Goal: Find specific page/section: Find specific page/section

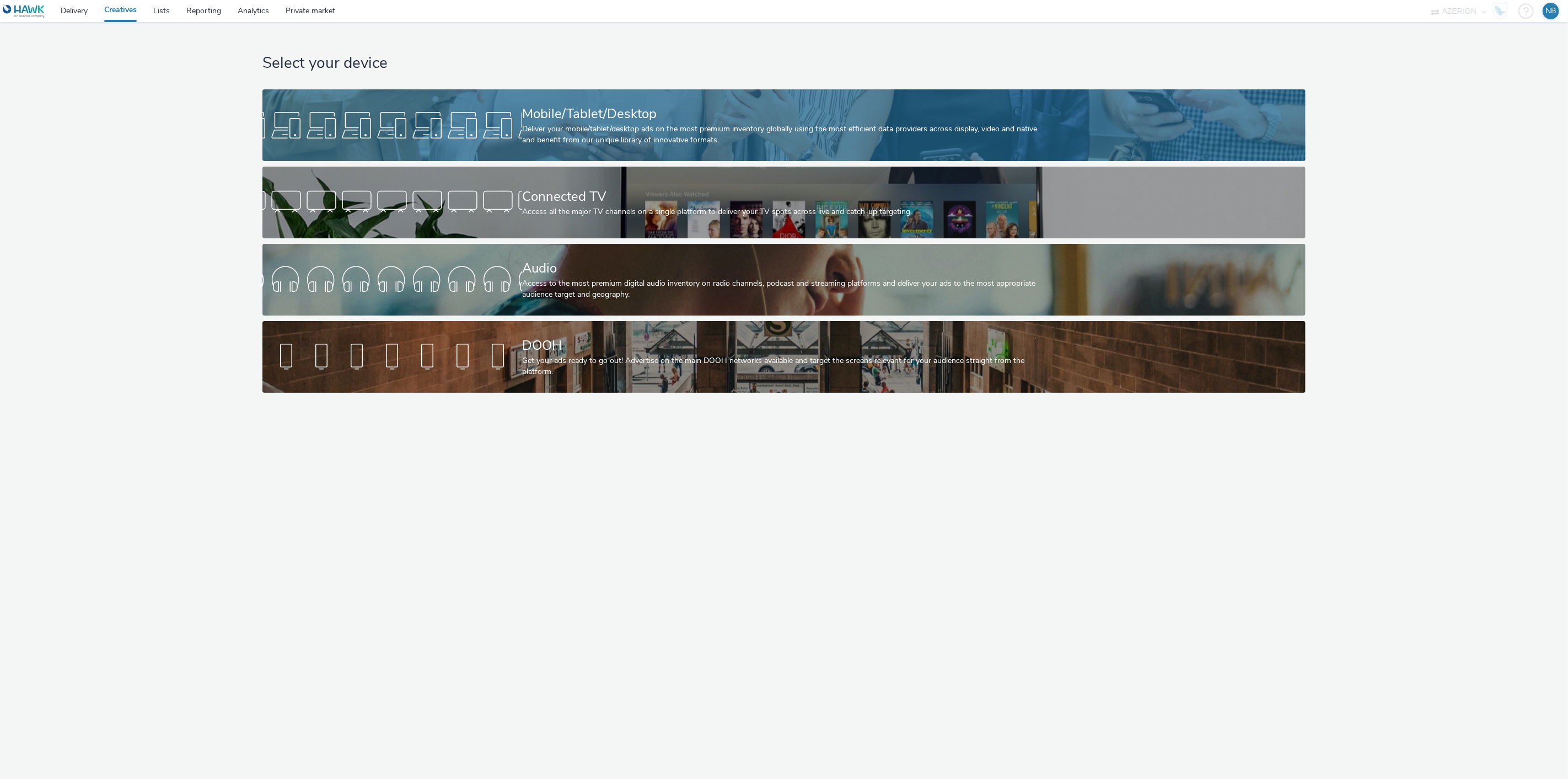
click at [598, 108] on div "Mobile/Tablet/Desktop" at bounding box center [782, 114] width 519 height 19
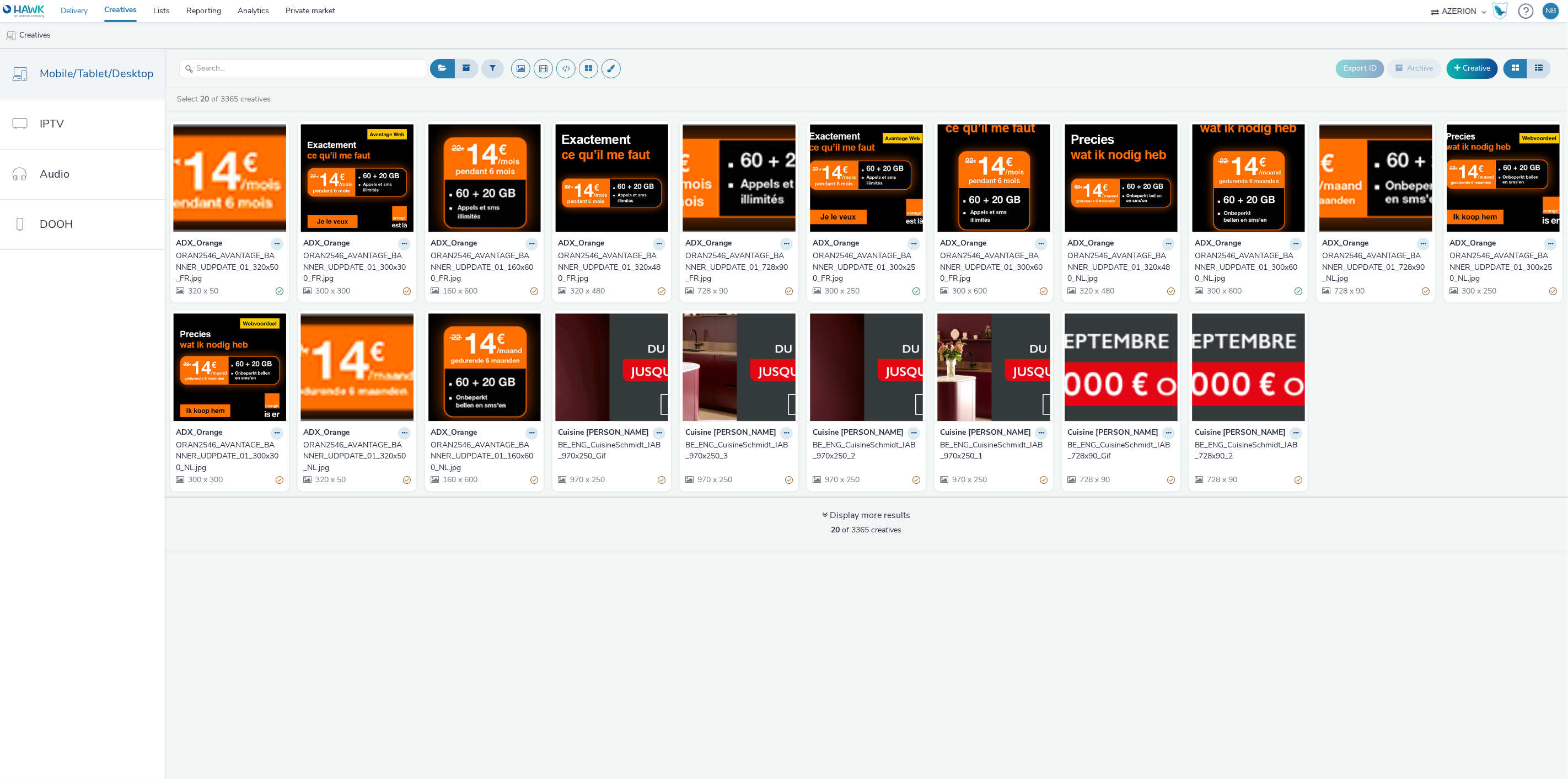
click at [83, 7] on link "Delivery" at bounding box center [74, 11] width 44 height 22
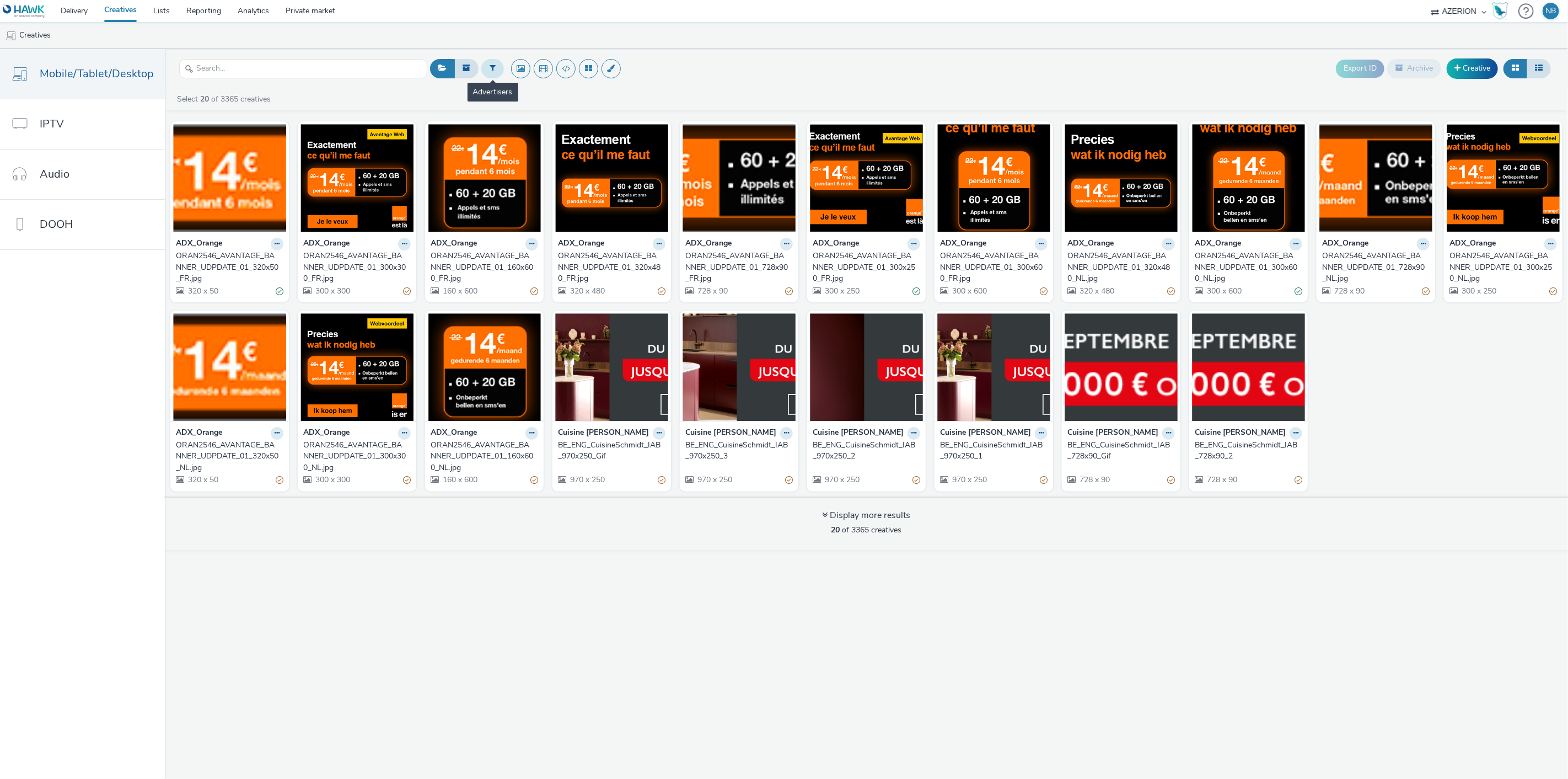
click at [483, 69] on button at bounding box center [492, 68] width 23 height 19
click at [528, 54] on header "Select advertiser... Export ID Archive Creative" at bounding box center [866, 69] width 1403 height 39
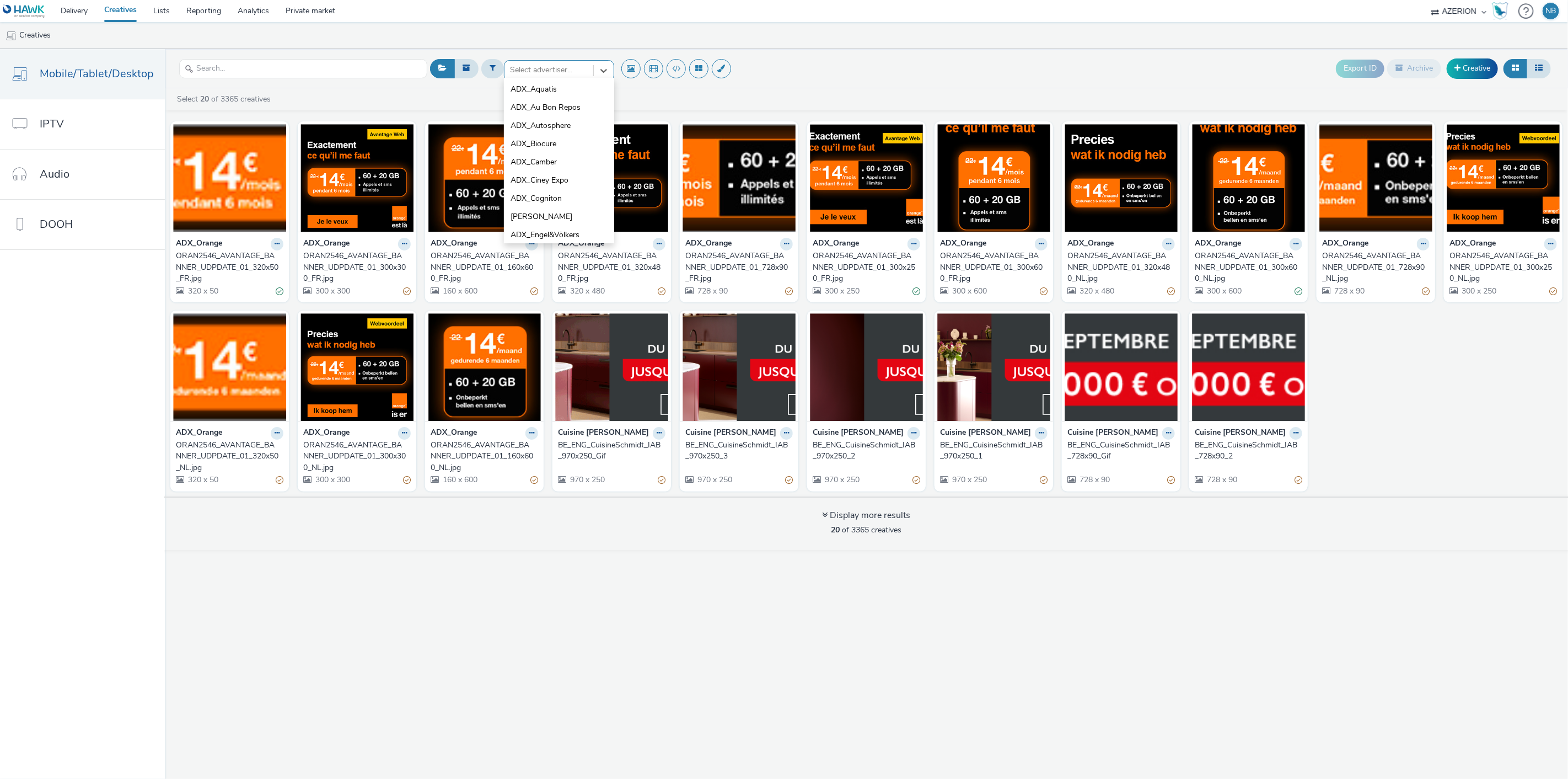
click at [526, 68] on div at bounding box center [549, 70] width 78 height 13
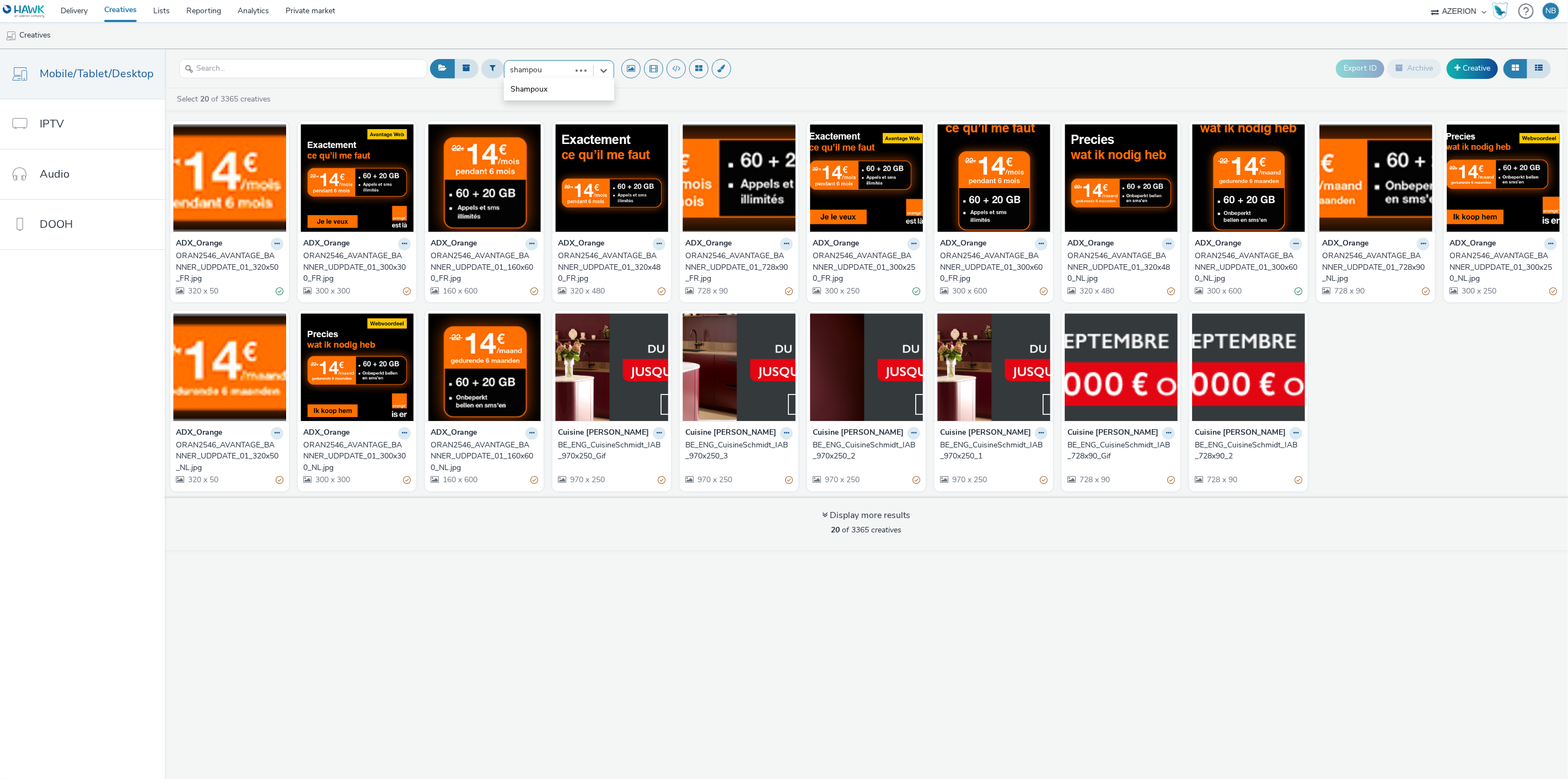
type input "shampoux"
click at [528, 90] on span "Shampoux" at bounding box center [529, 90] width 37 height 11
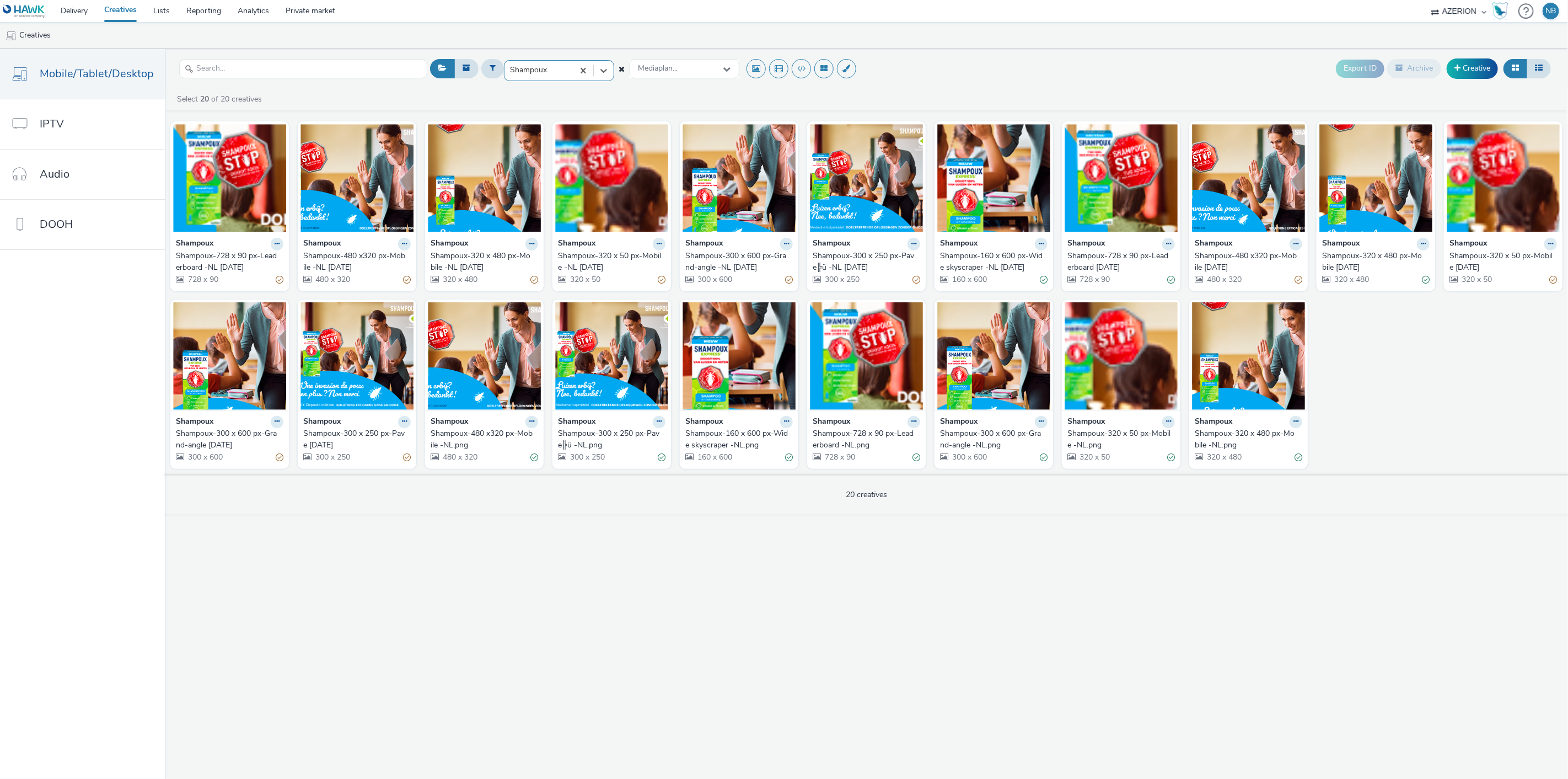
click at [866, 249] on div "Shampoux" at bounding box center [866, 244] width 108 height 13
click at [873, 230] on img at bounding box center [867, 178] width 113 height 108
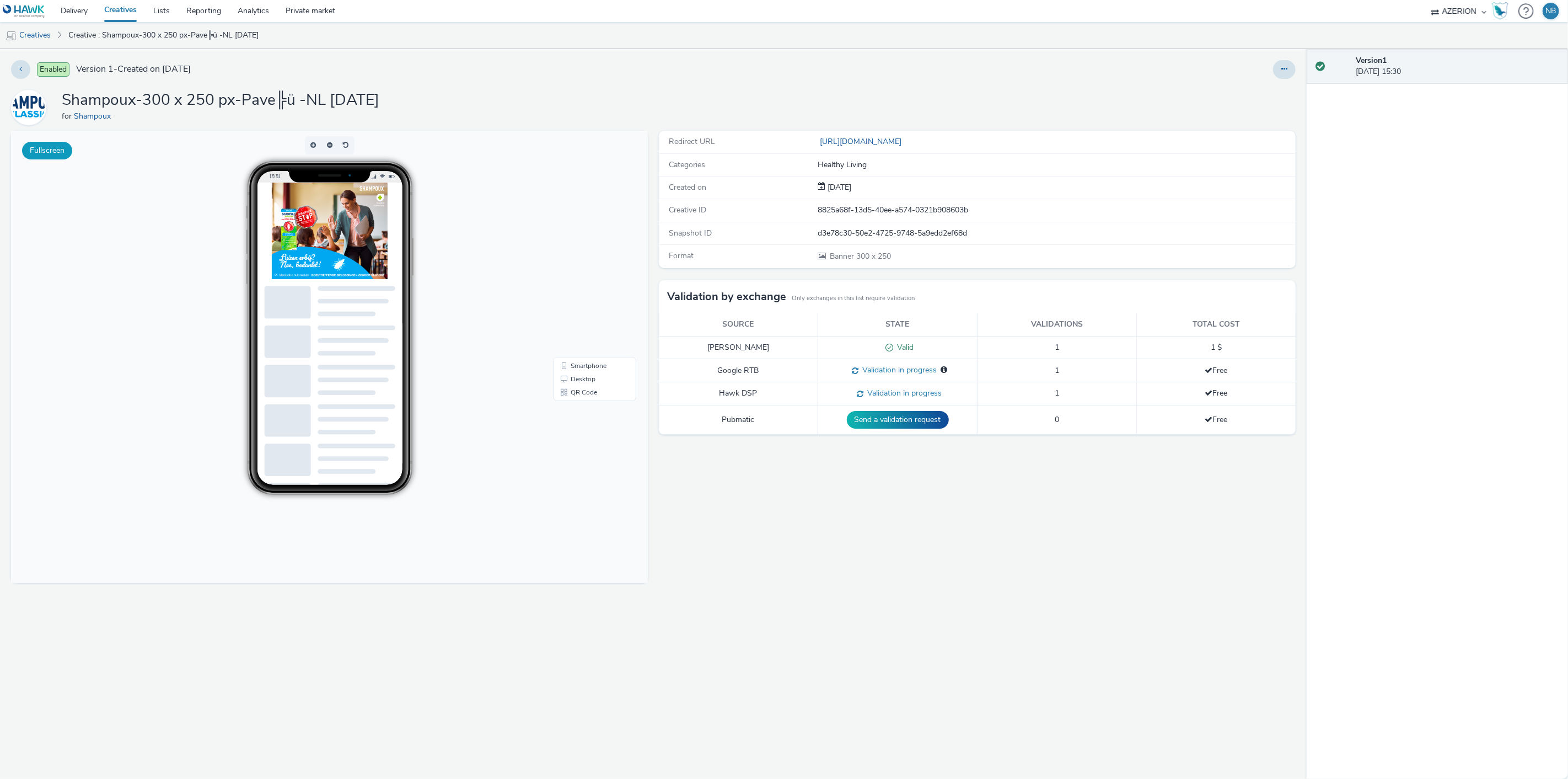
click at [26, 150] on button "Fullscreen" at bounding box center [47, 150] width 50 height 18
drag, startPoint x: 32, startPoint y: 30, endPoint x: 295, endPoint y: 3, distance: 264.4
click at [32, 30] on link "Creatives" at bounding box center [28, 35] width 56 height 26
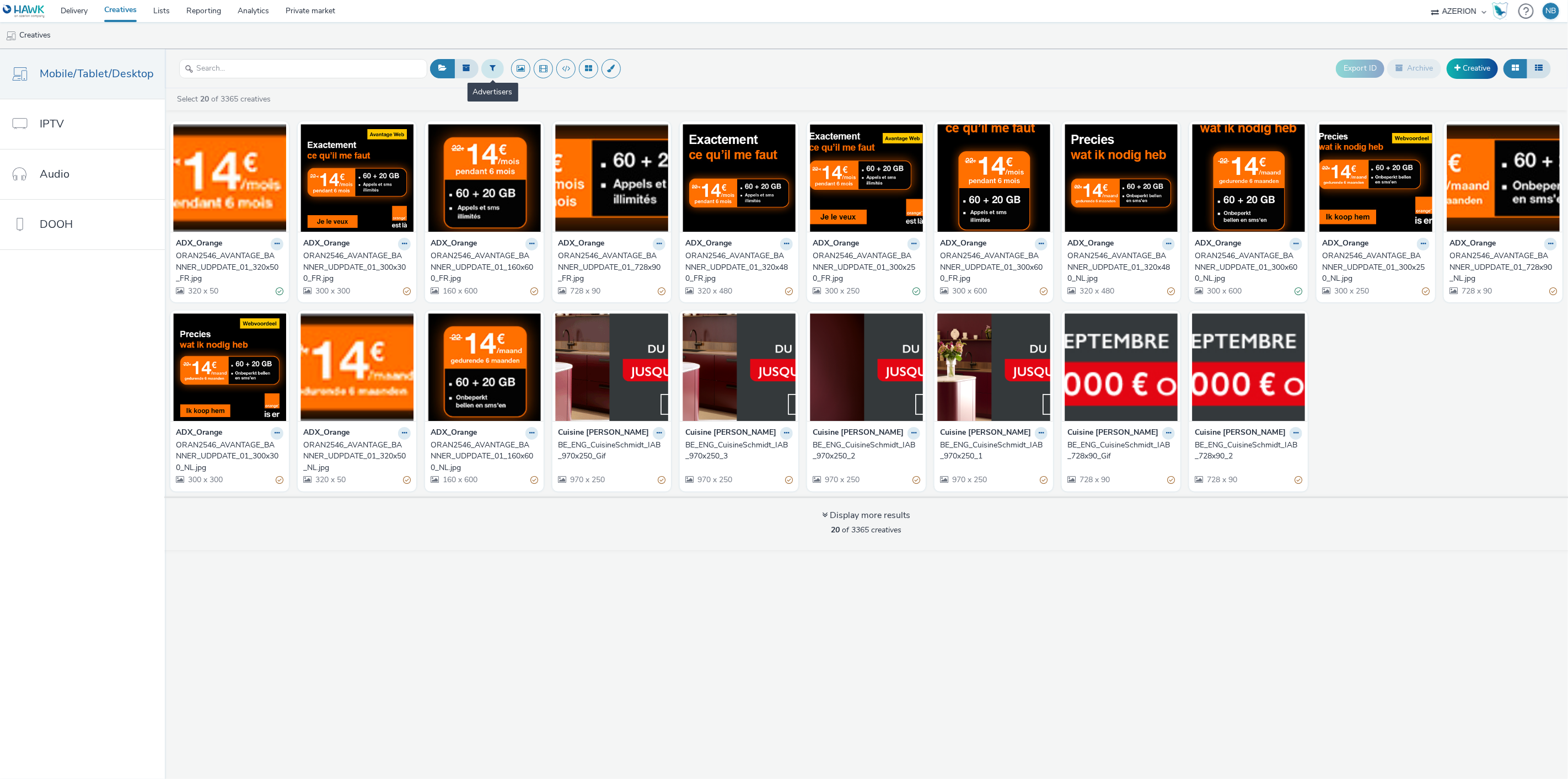
click at [497, 68] on button at bounding box center [492, 68] width 23 height 19
click at [530, 68] on div at bounding box center [549, 70] width 78 height 13
type input "shampo"
click at [537, 94] on span "Shampoux" at bounding box center [529, 90] width 37 height 11
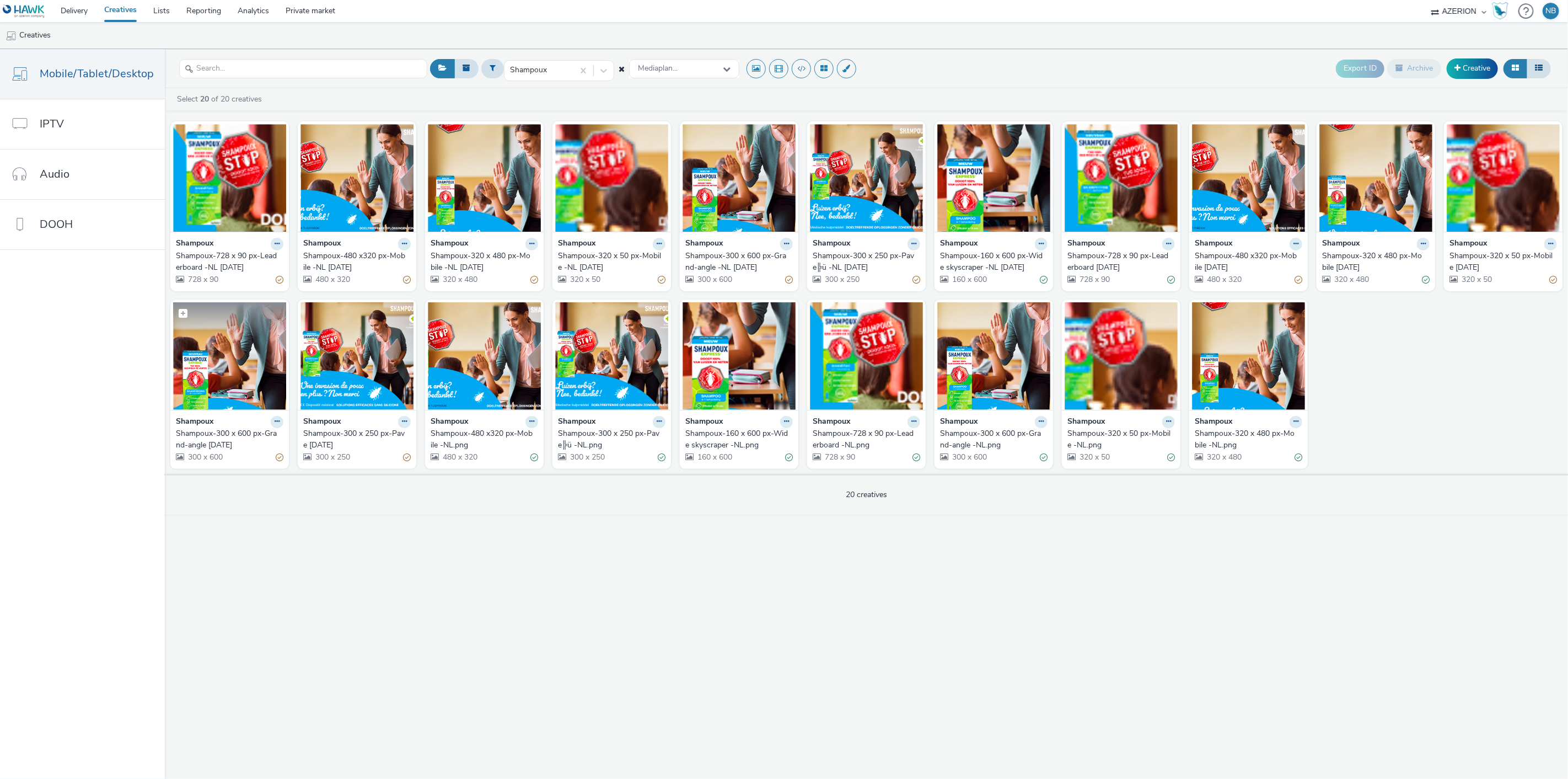
click at [212, 367] on img at bounding box center [229, 356] width 113 height 108
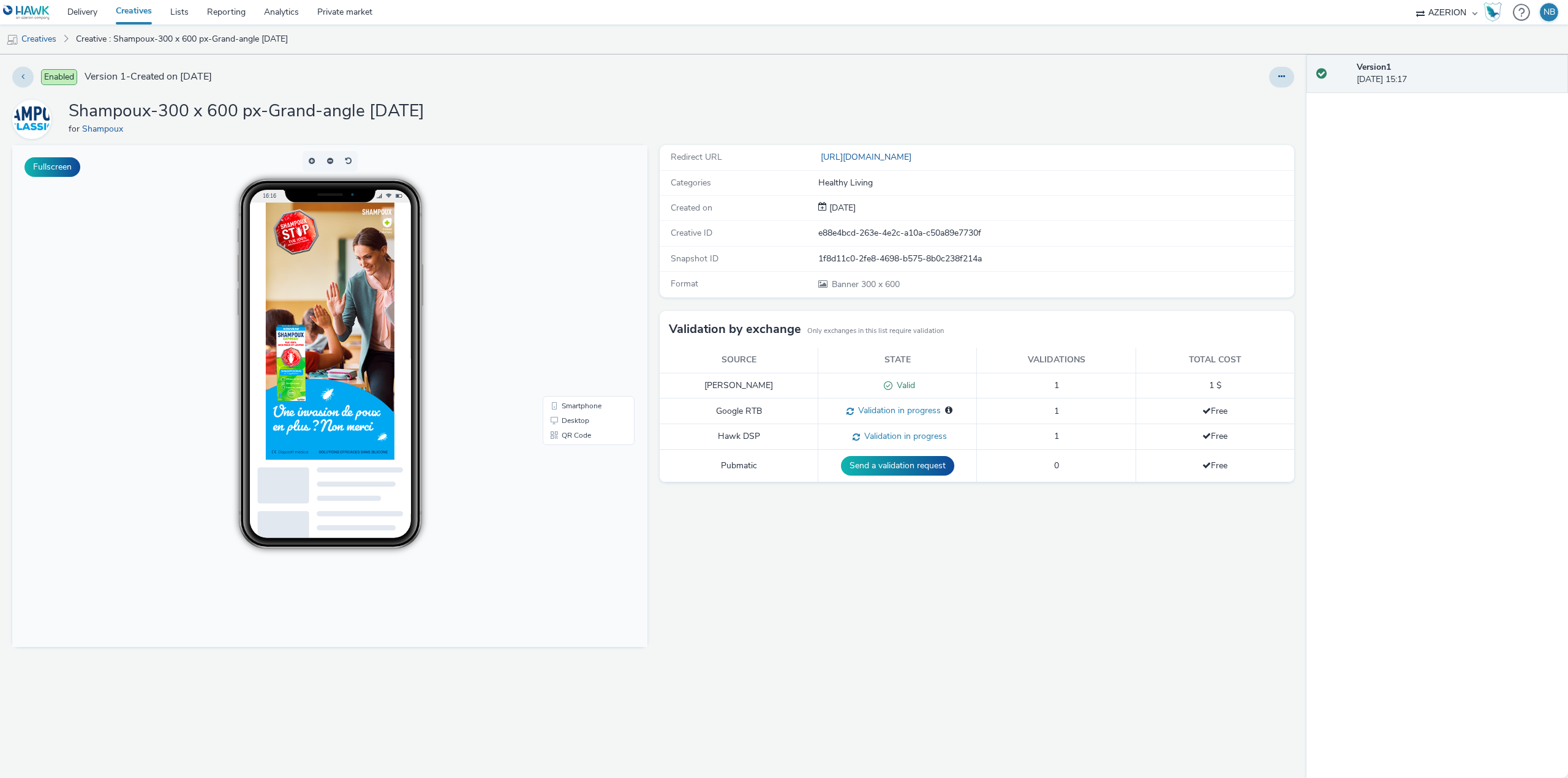
click at [1012, 39] on ul "Creatives Creative : Shampoux-300 x 600 px-Grand-angle FR Sept25" at bounding box center [784, 39] width 1568 height 29
click at [302, 5] on link "Analytics" at bounding box center [281, 12] width 53 height 24
